Goal: Submit feedback/report problem

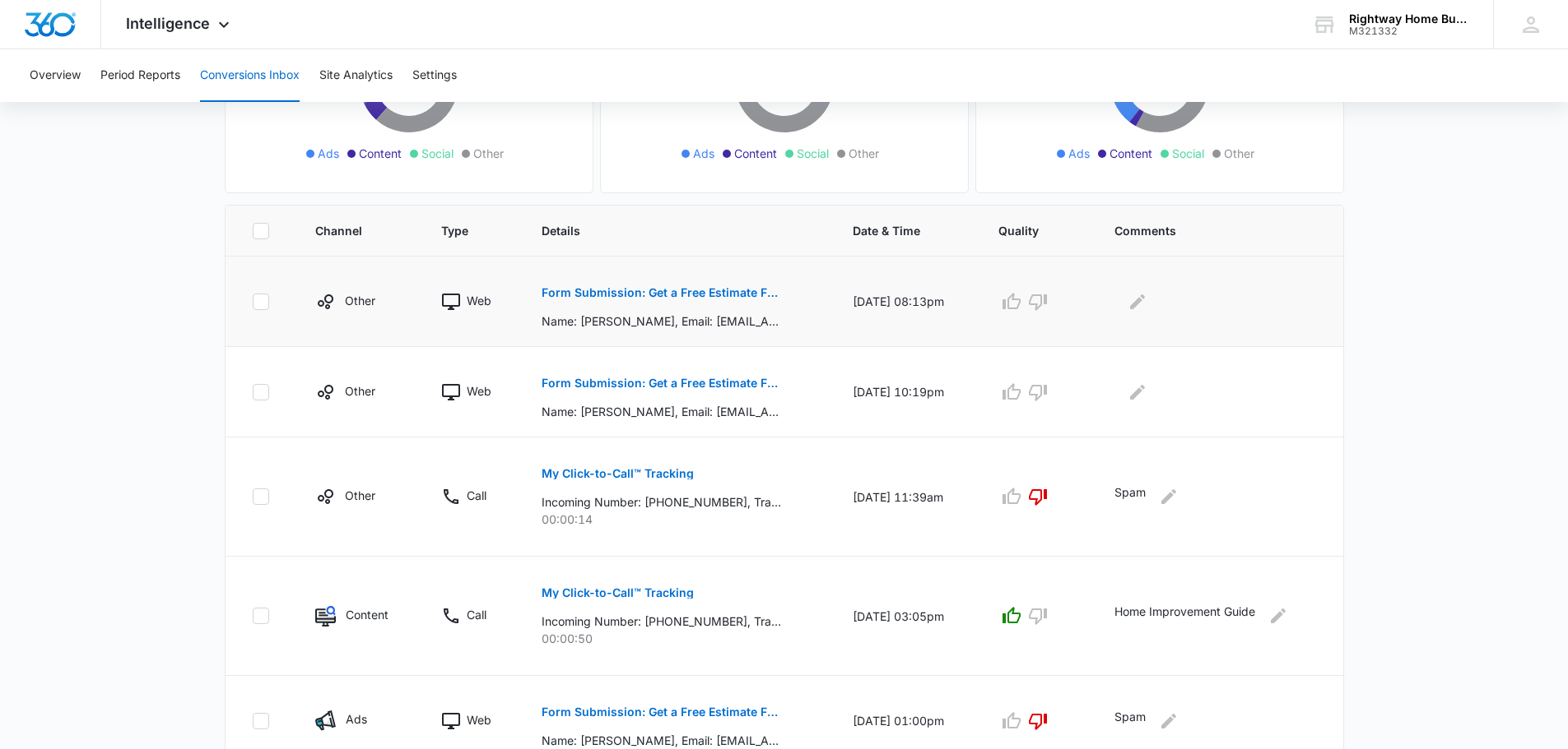
scroll to position [329, 0]
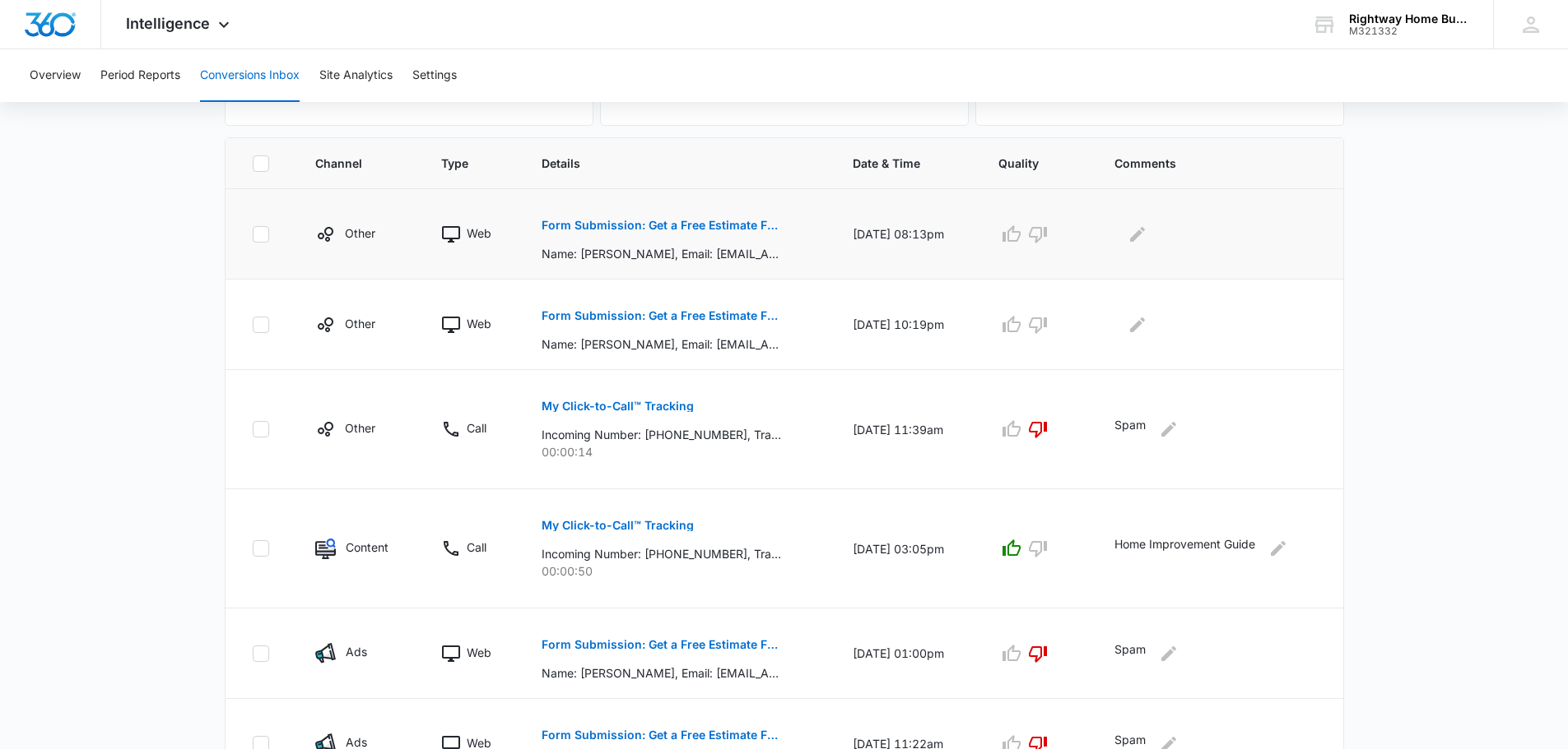
click at [713, 231] on p "Form Submission: Get a Free Estimate Form - NEW [DATE]" at bounding box center [661, 225] width 239 height 12
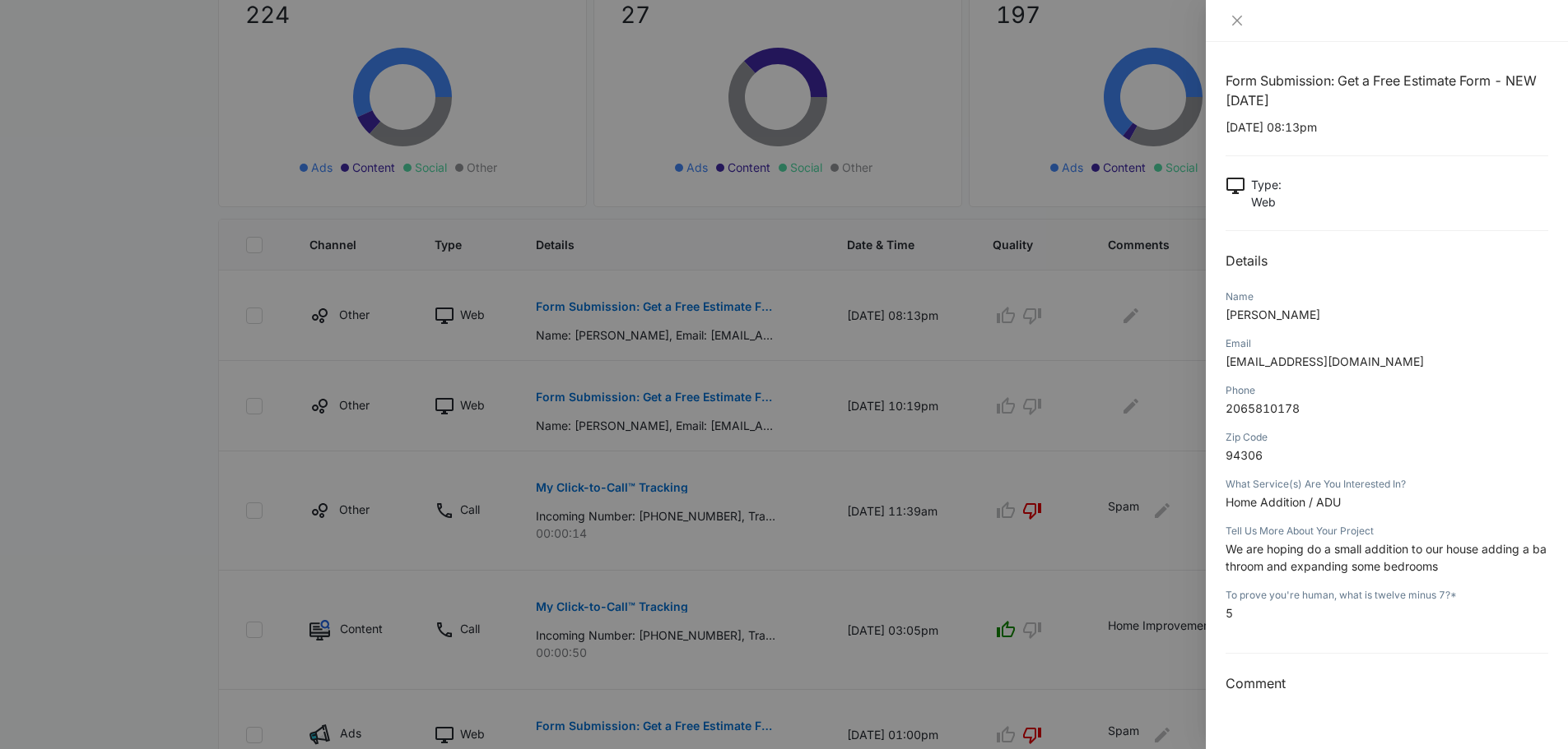
scroll to position [247, 0]
click at [1238, 19] on icon "close" at bounding box center [1237, 21] width 10 height 10
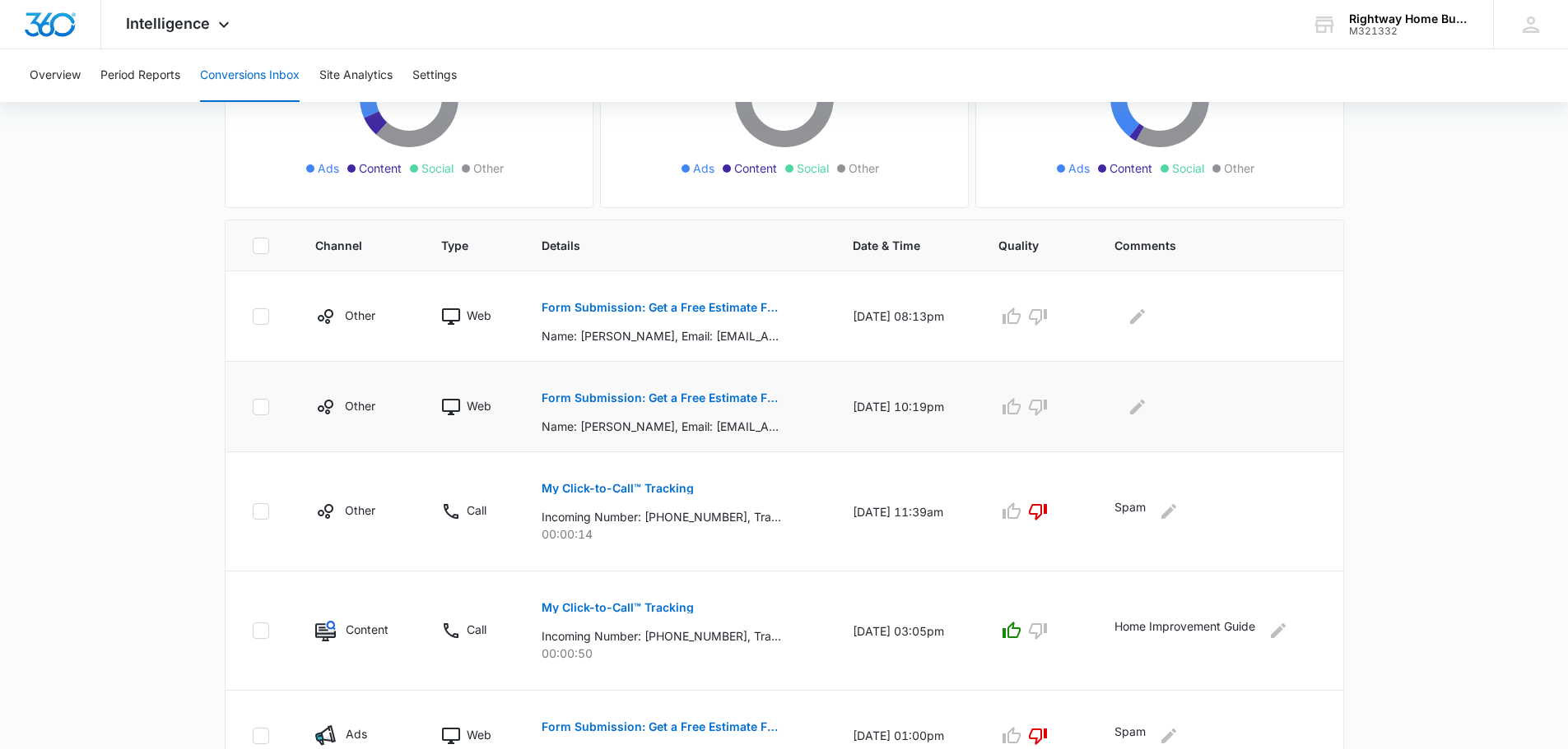
click at [662, 396] on p "Form Submission: Get a Free Estimate Form - NEW [DATE]" at bounding box center [661, 399] width 239 height 12
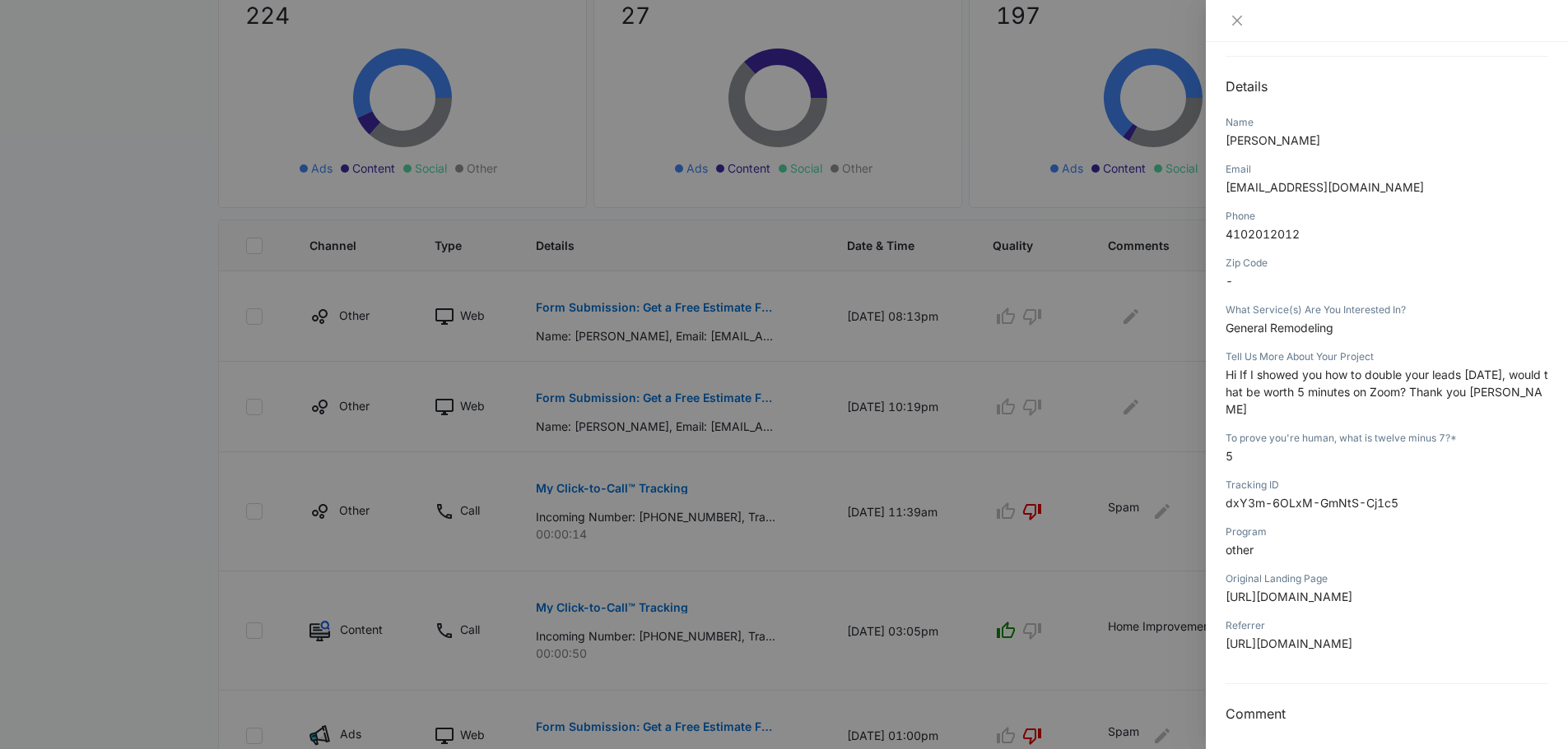
scroll to position [180, 0]
click at [1237, 22] on icon "close" at bounding box center [1237, 21] width 14 height 14
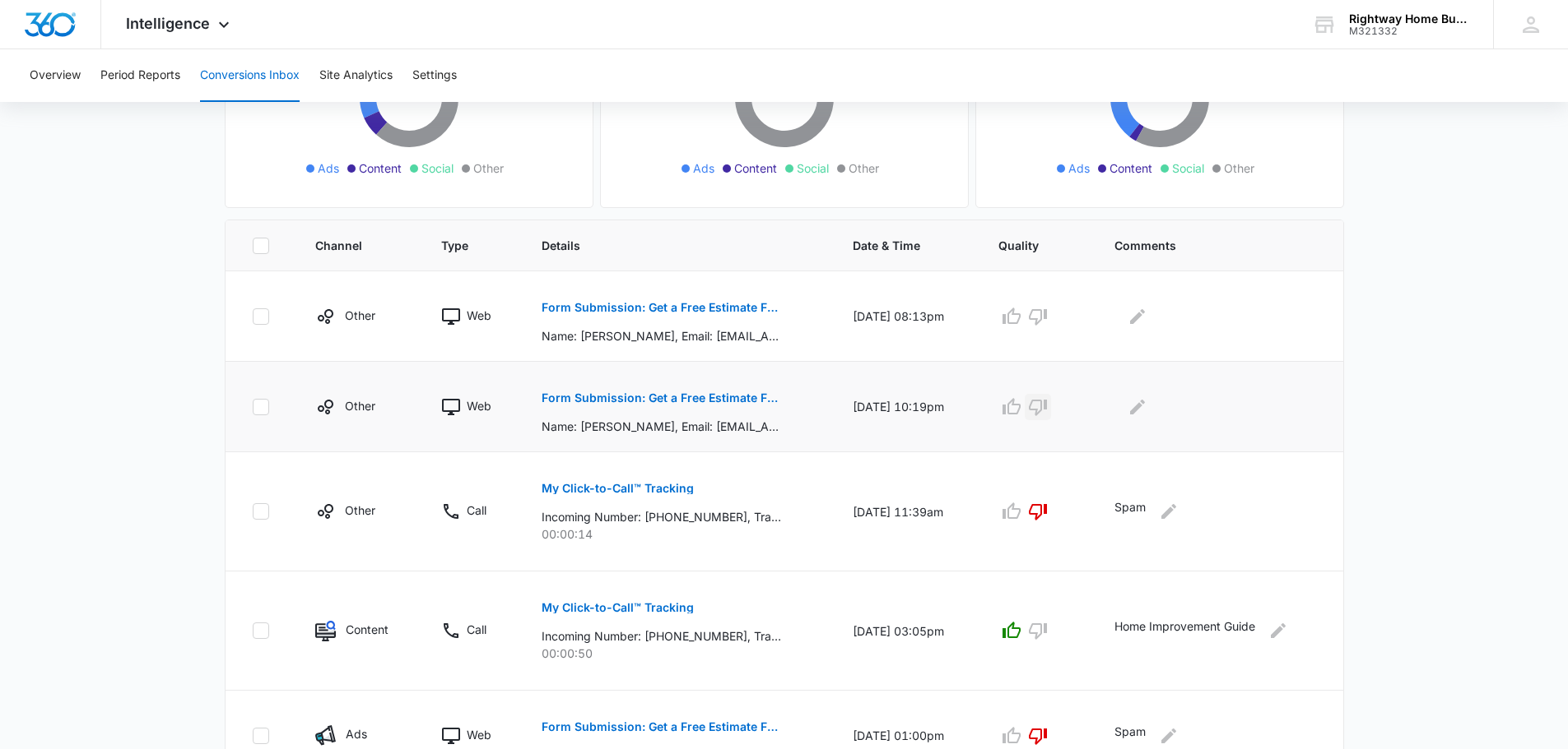
click at [1045, 414] on icon "button" at bounding box center [1037, 407] width 18 height 16
click at [1147, 409] on icon "Edit Comments" at bounding box center [1137, 407] width 19 height 19
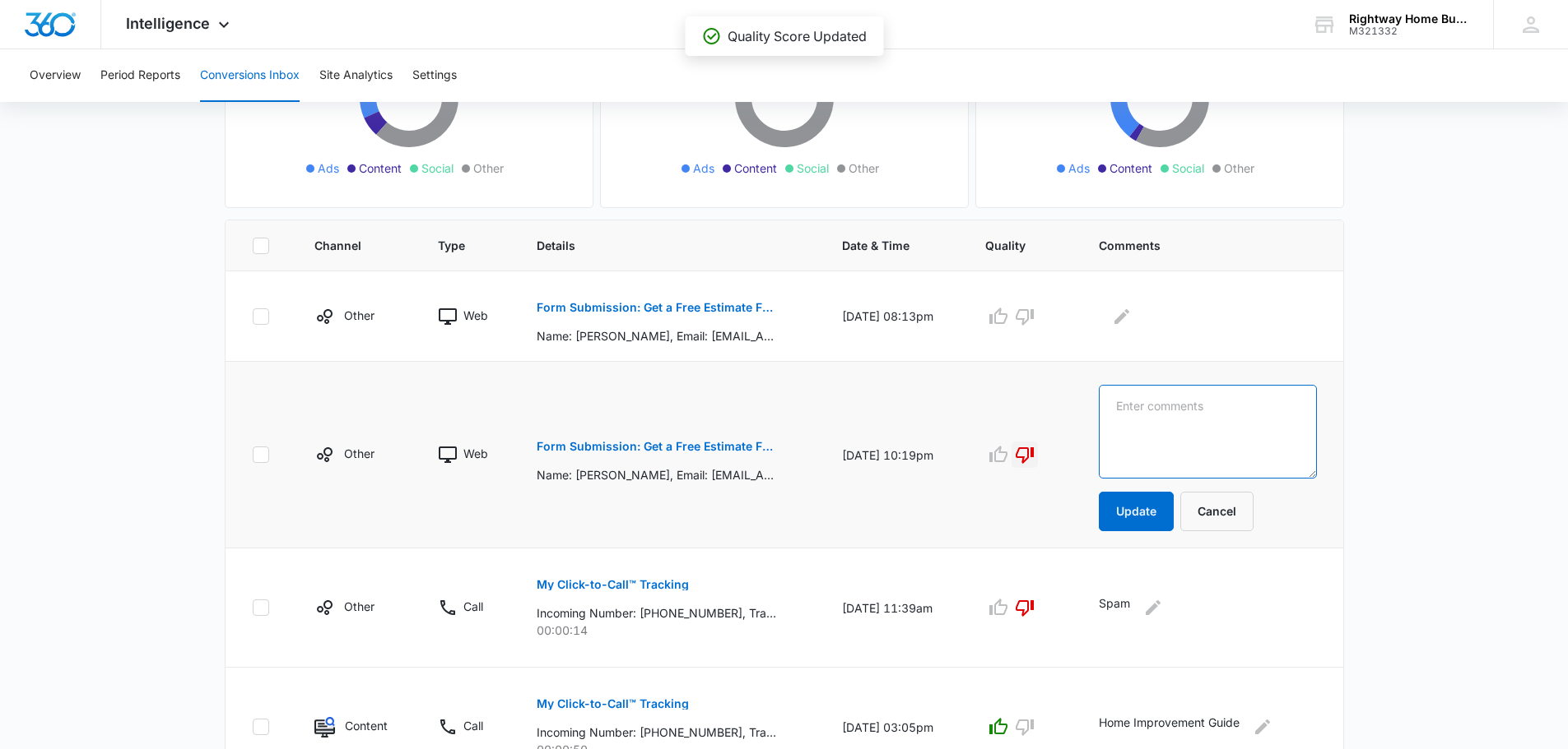
click at [1150, 412] on textarea at bounding box center [1208, 431] width 218 height 94
type textarea "spam"
click at [1162, 519] on button "Update" at bounding box center [1136, 512] width 75 height 40
click at [1163, 518] on button "Update" at bounding box center [1136, 512] width 75 height 40
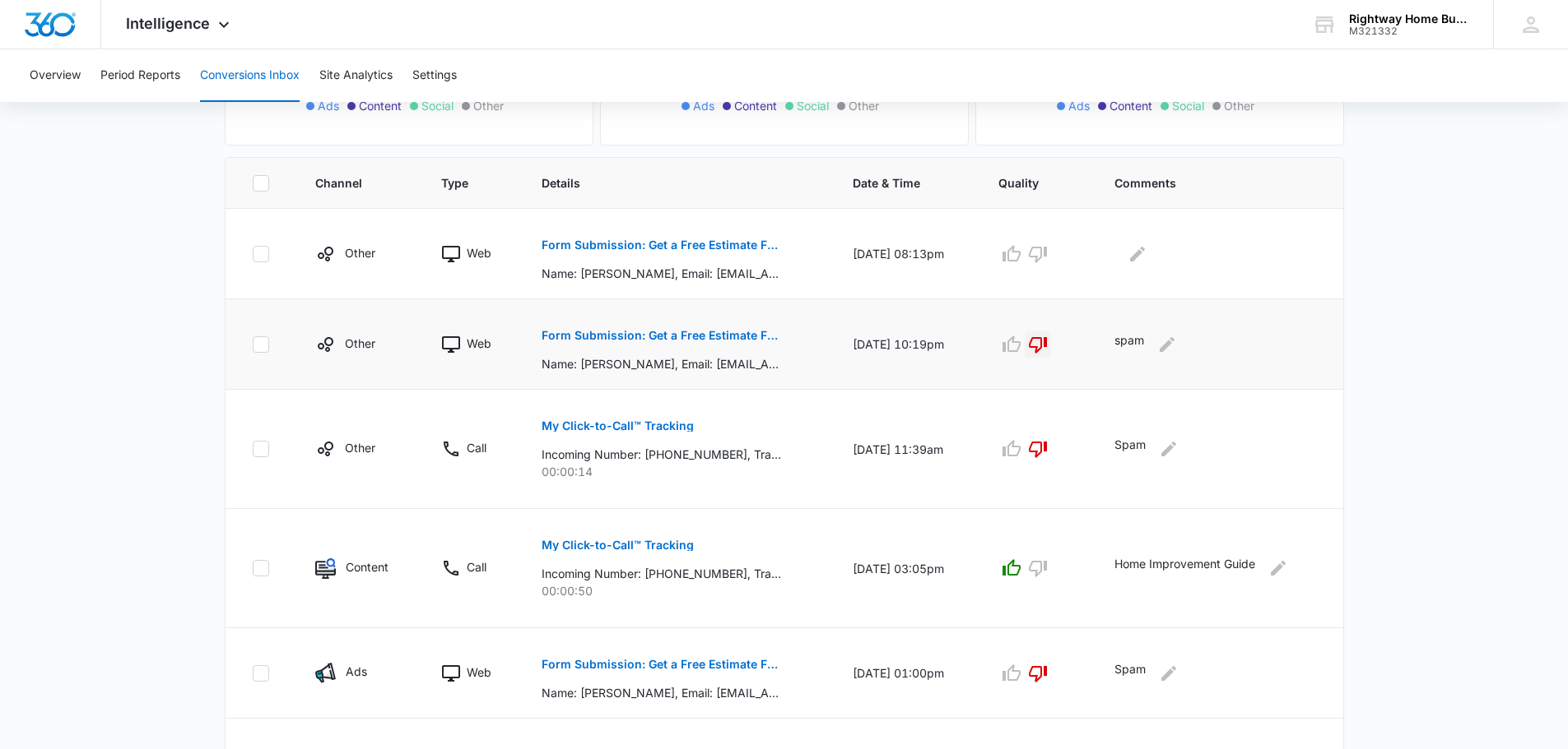
scroll to position [0, 0]
